Goal: Transaction & Acquisition: Purchase product/service

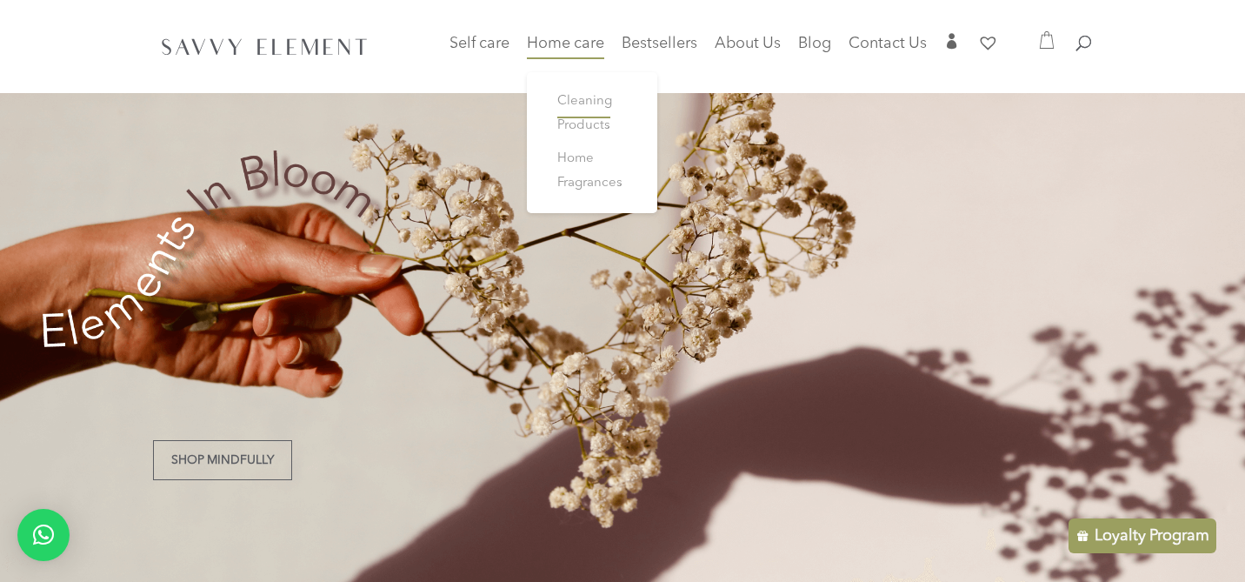
click at [568, 104] on span "Cleaning Products" at bounding box center [584, 113] width 55 height 37
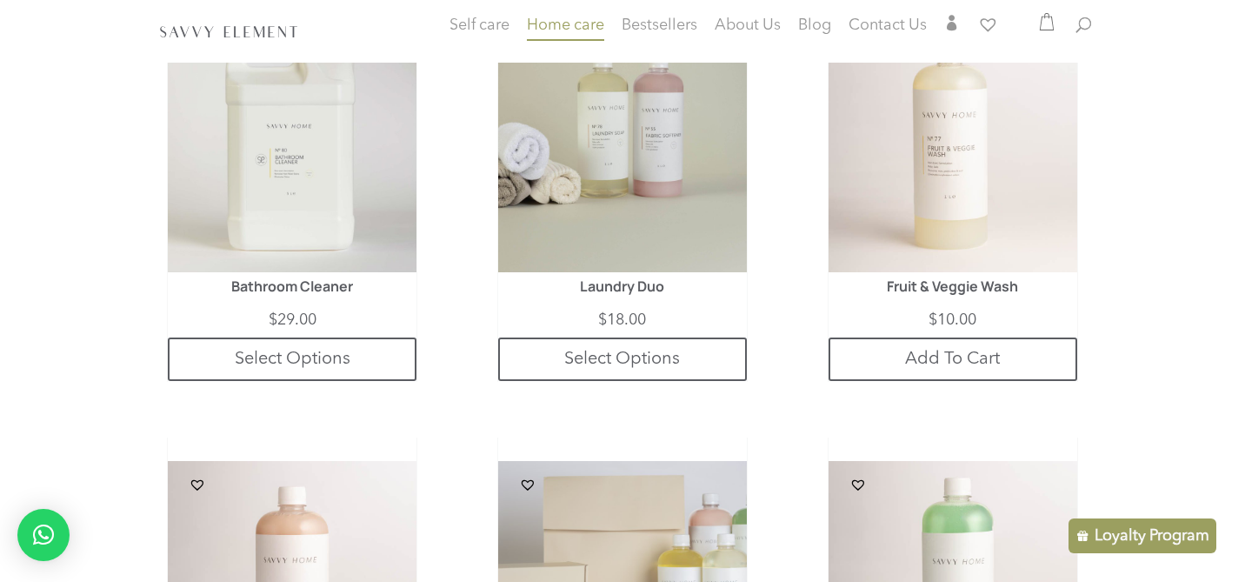
scroll to position [534, 0]
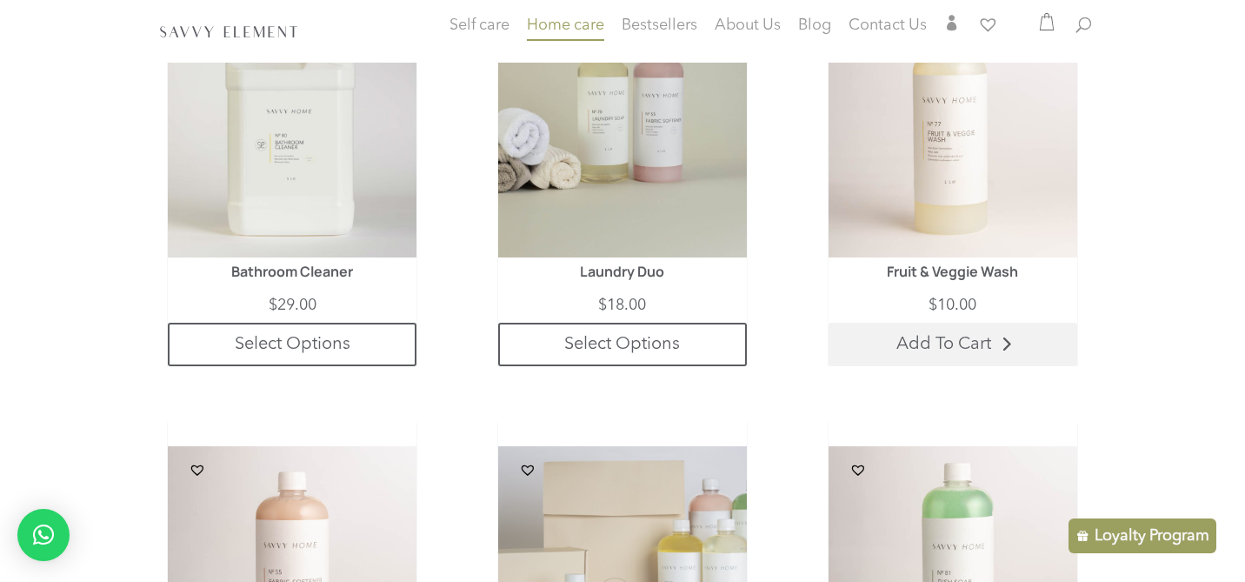
click at [973, 347] on link "Add To Cart" at bounding box center [953, 344] width 249 height 43
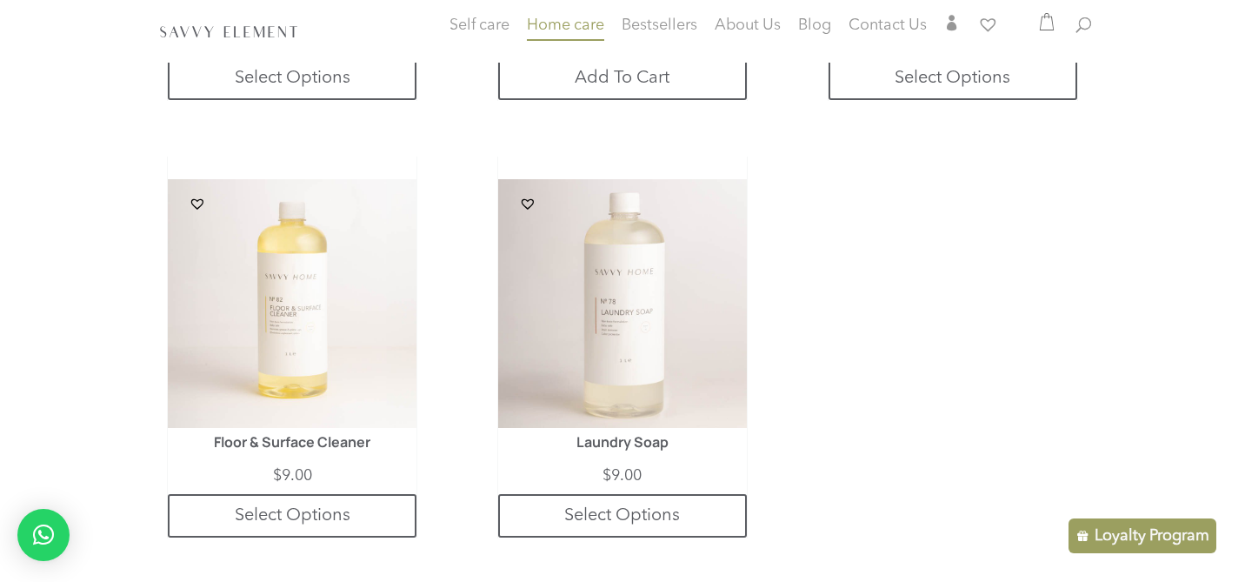
scroll to position [1244, 0]
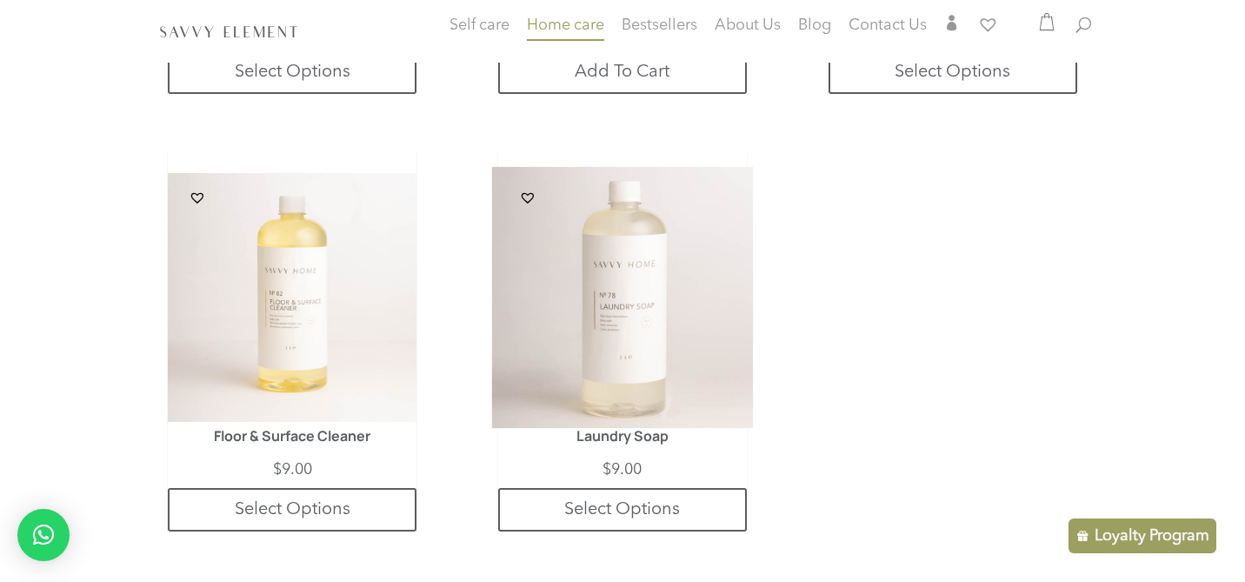
click at [641, 321] on img at bounding box center [623, 298] width 262 height 262
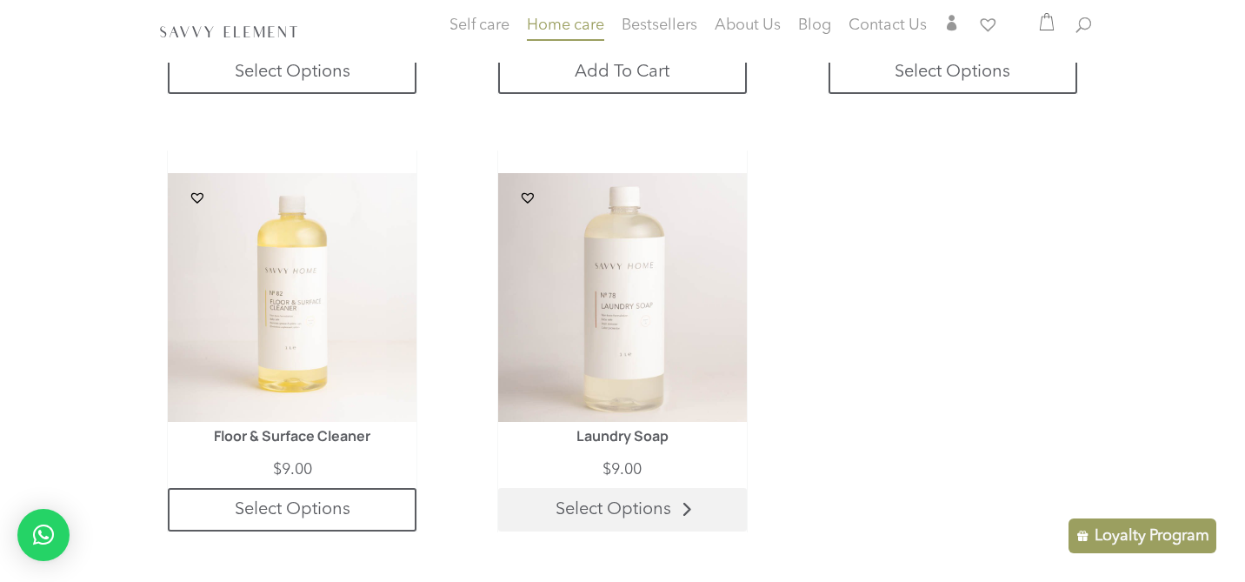
click at [632, 519] on link "Select Options" at bounding box center [622, 509] width 249 height 43
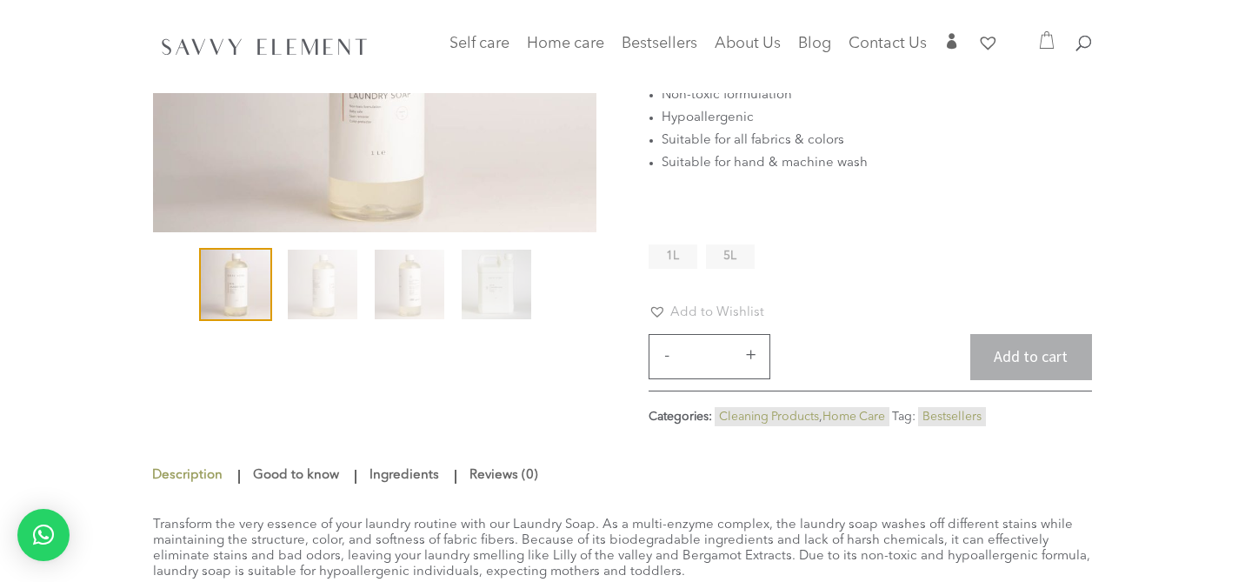
scroll to position [259, 0]
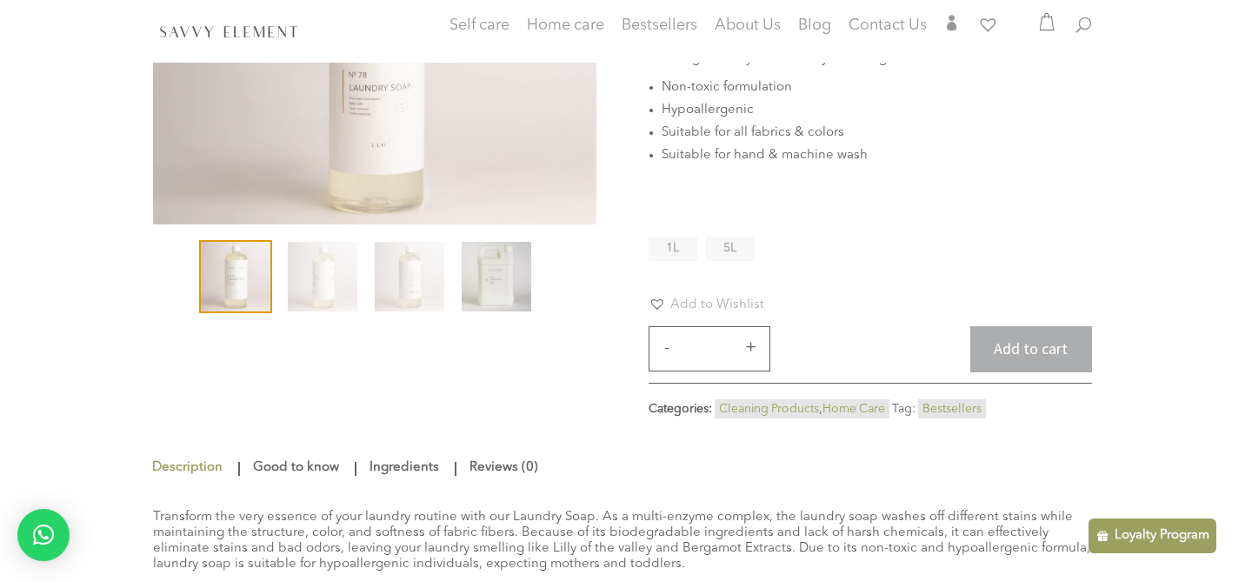
click at [495, 298] on img at bounding box center [497, 277] width 70 height 70
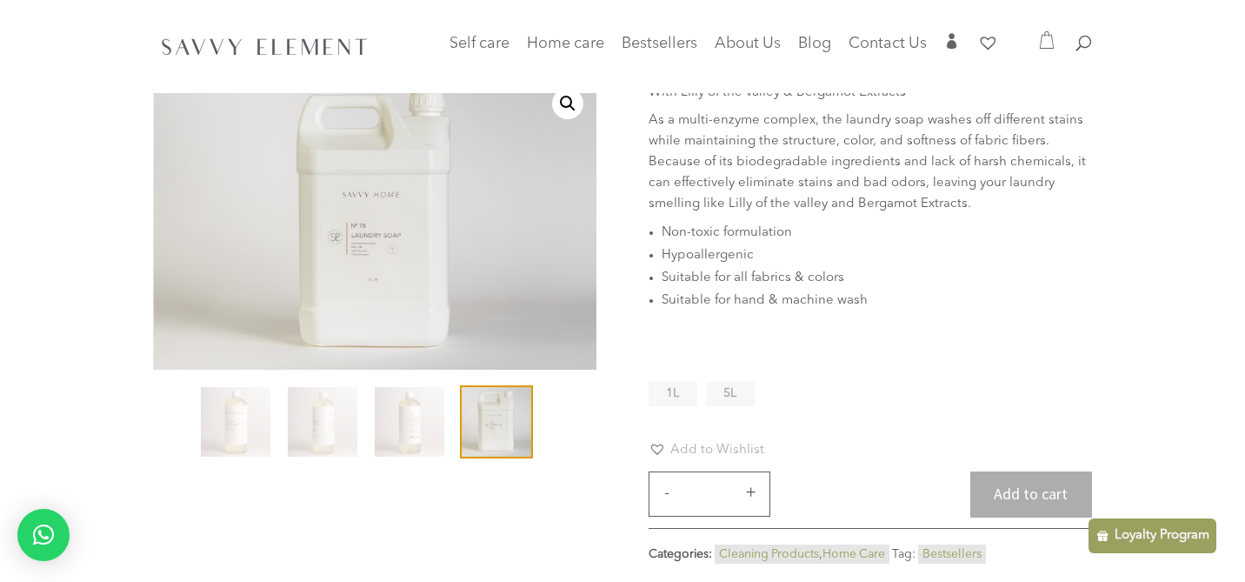
scroll to position [96, 0]
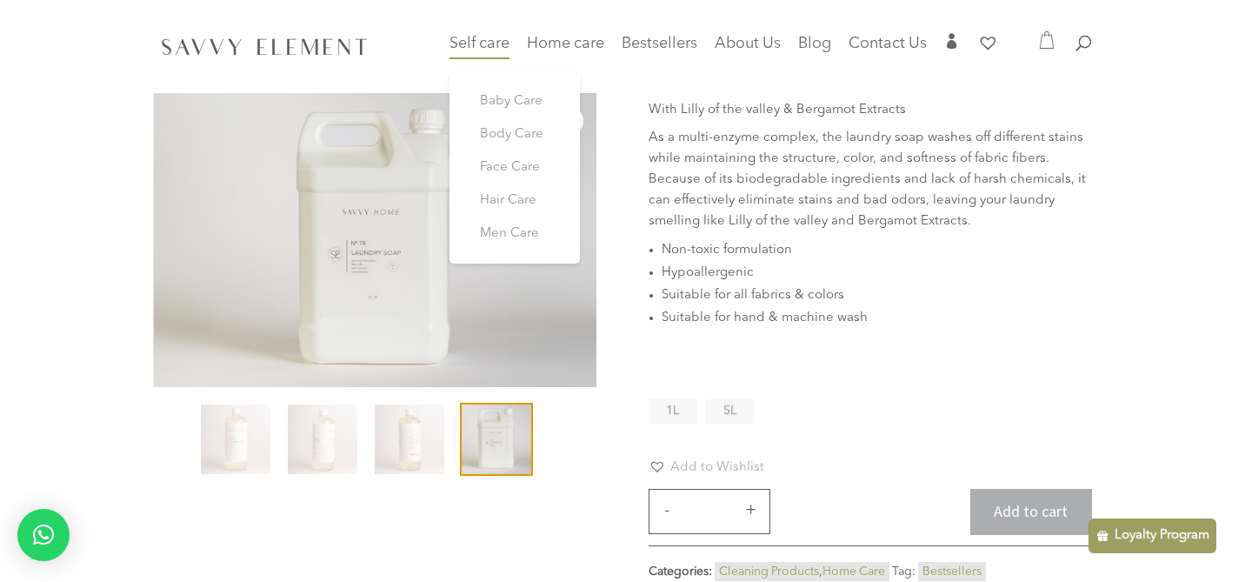
click at [468, 37] on span "Self care" at bounding box center [480, 44] width 60 height 16
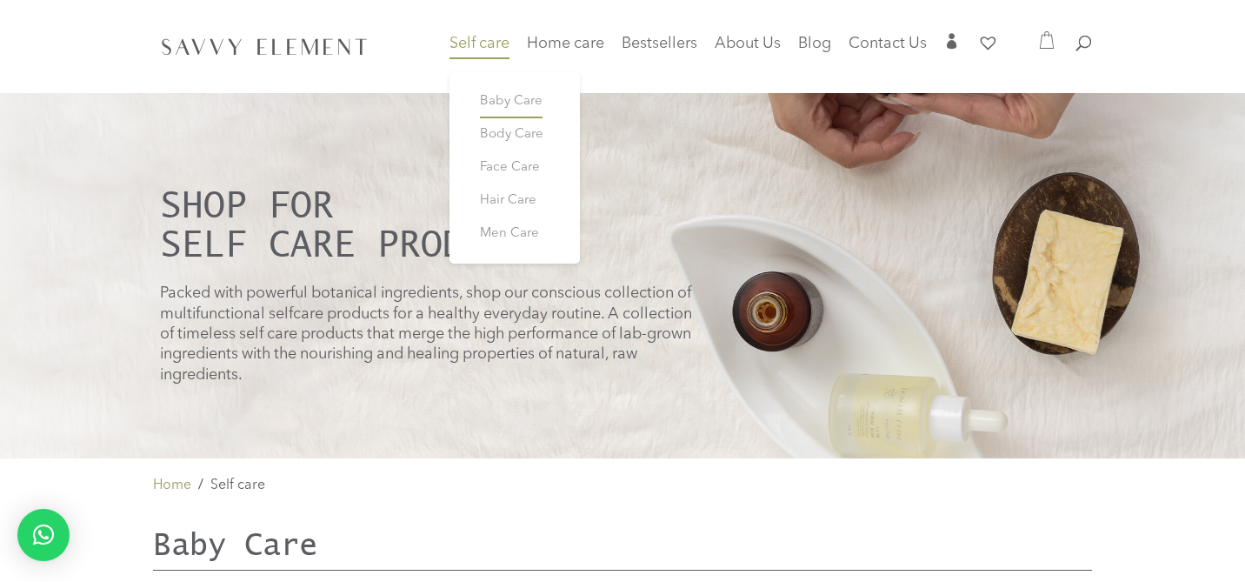
click at [493, 102] on span "Baby Care" at bounding box center [511, 101] width 63 height 13
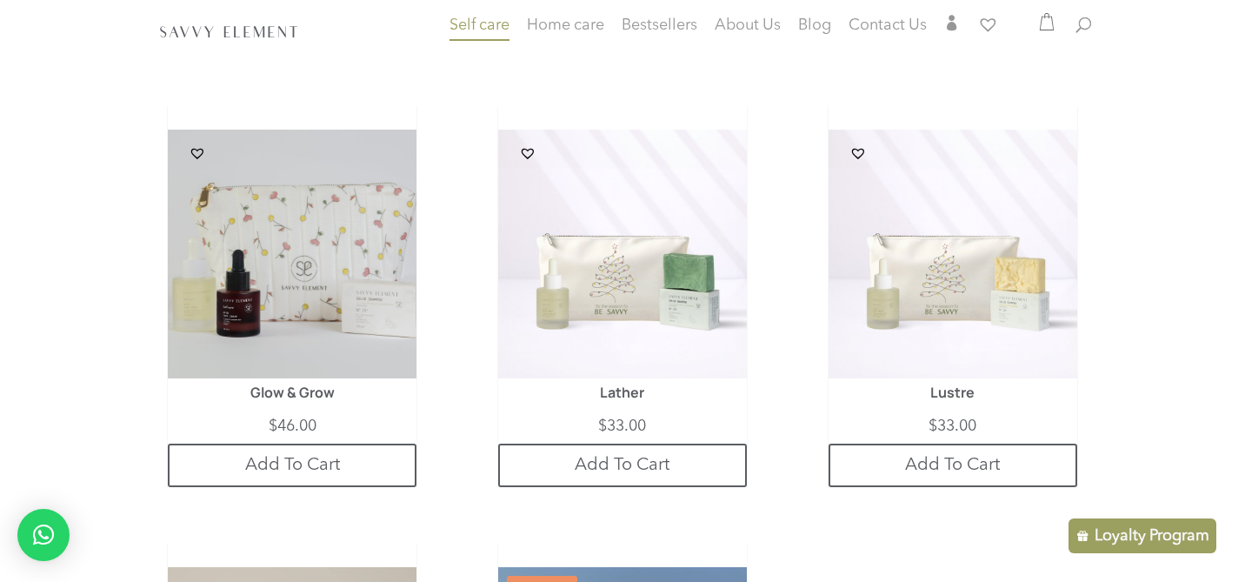
scroll to position [3811, 0]
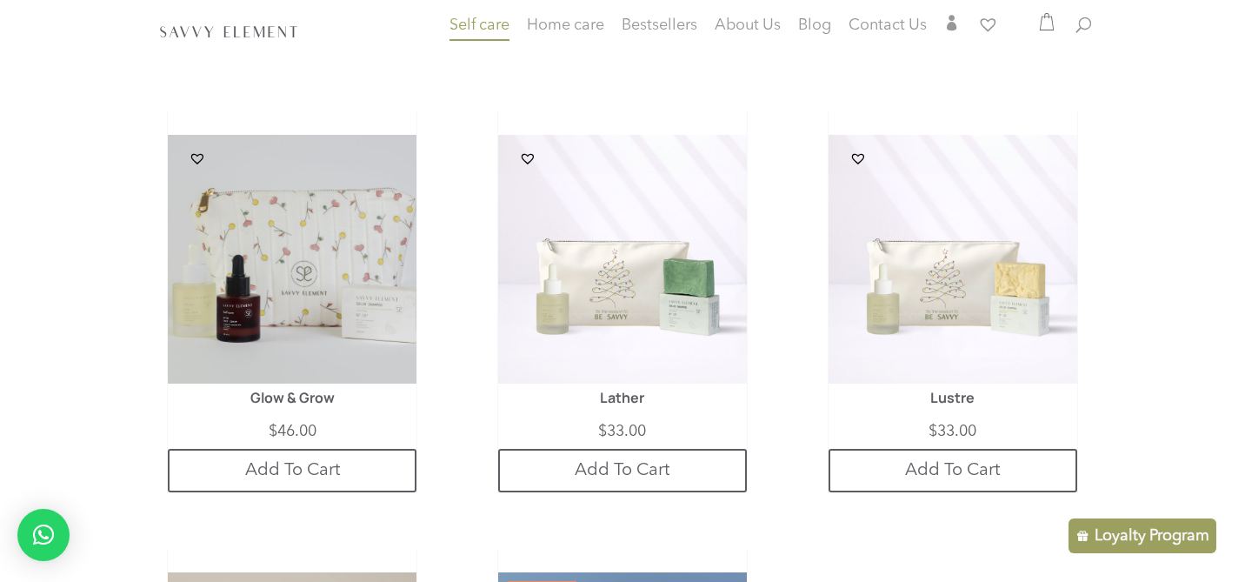
type input "*"
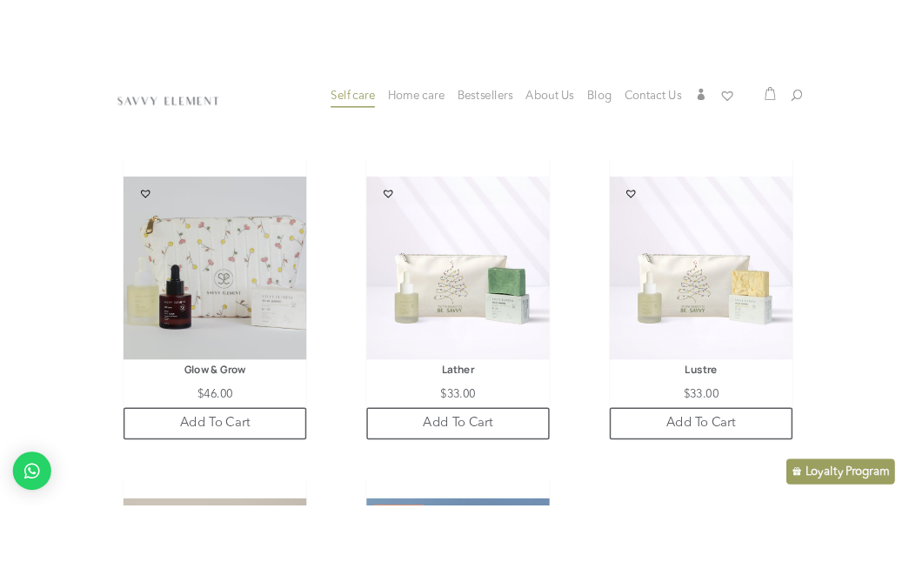
scroll to position [194, 0]
